Goal: Transaction & Acquisition: Purchase product/service

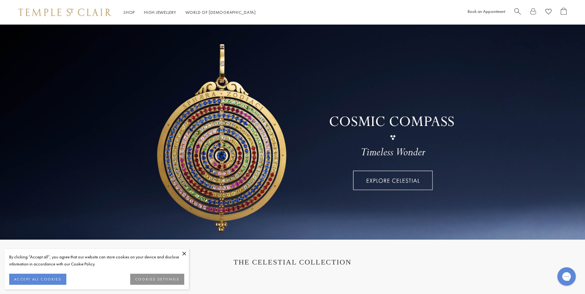
click at [183, 253] on button at bounding box center [184, 253] width 9 height 9
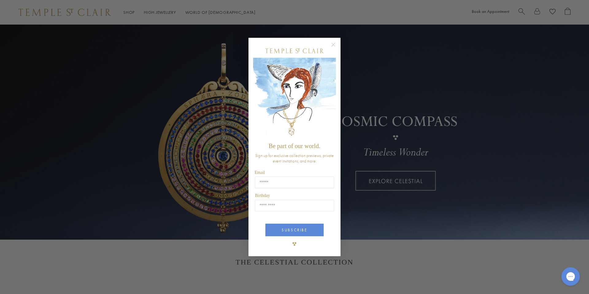
click at [333, 43] on circle "Close dialog" at bounding box center [333, 44] width 7 height 7
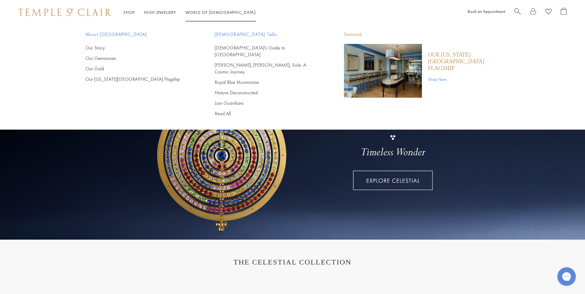
click at [436, 53] on p "Our [US_STATE][GEOGRAPHIC_DATA] Flagship" at bounding box center [464, 61] width 72 height 20
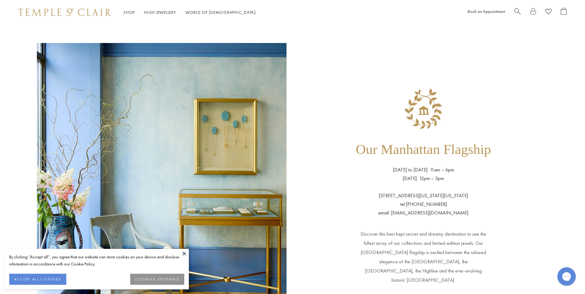
scroll to position [31, 0]
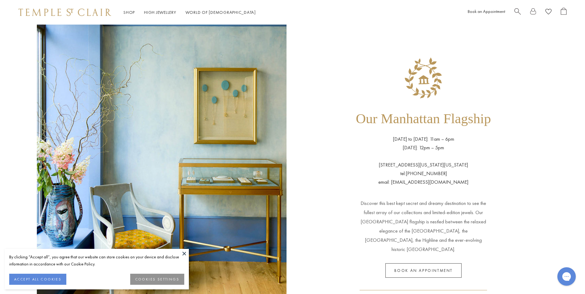
click at [183, 251] on button at bounding box center [184, 253] width 9 height 9
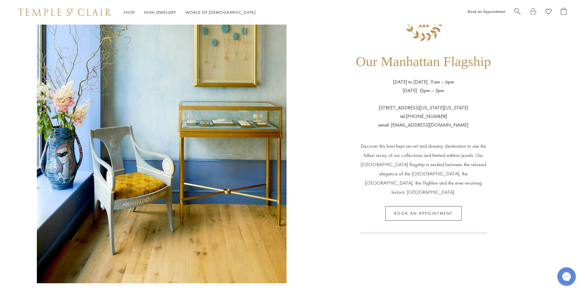
scroll to position [0, 0]
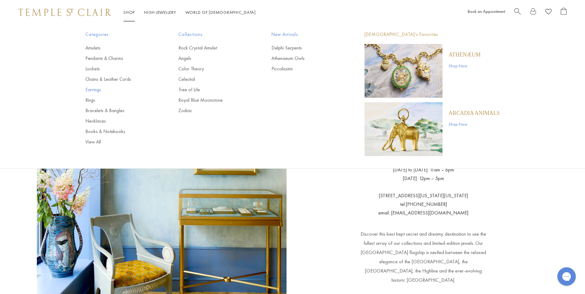
click at [92, 90] on link "Earrings" at bounding box center [119, 89] width 68 height 7
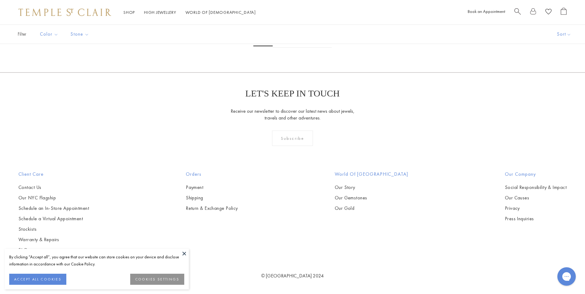
scroll to position [3468, 0]
click at [0, 0] on img at bounding box center [0, 0] width 0 height 0
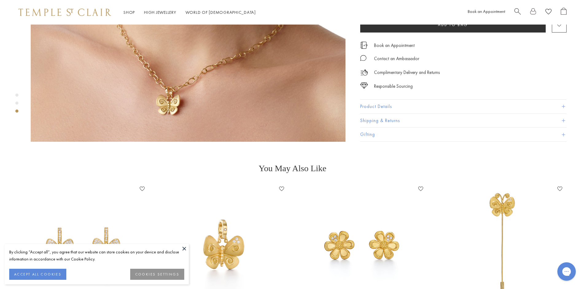
scroll to position [921, 0]
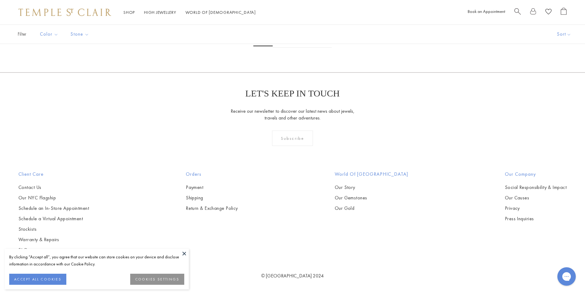
scroll to position [3867, 0]
click at [287, 48] on link "2" at bounding box center [282, 39] width 20 height 17
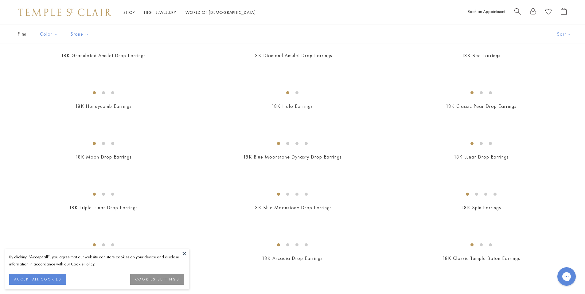
scroll to position [460, 0]
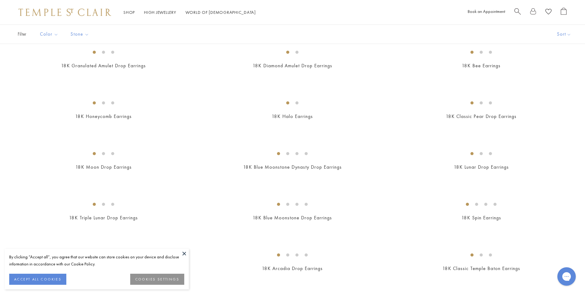
click at [0, 0] on img at bounding box center [0, 0] width 0 height 0
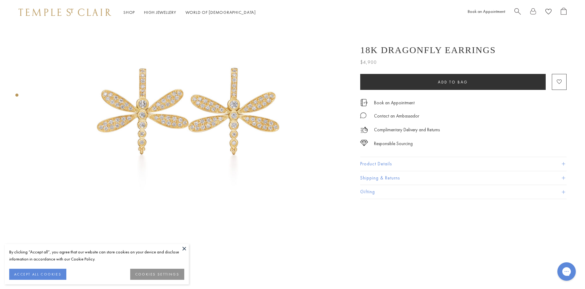
scroll to position [61, 0]
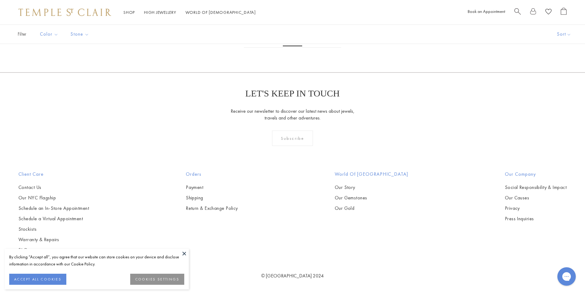
scroll to position [3682, 0]
click at [312, 48] on link "3" at bounding box center [312, 39] width 20 height 17
